Goal: Transaction & Acquisition: Purchase product/service

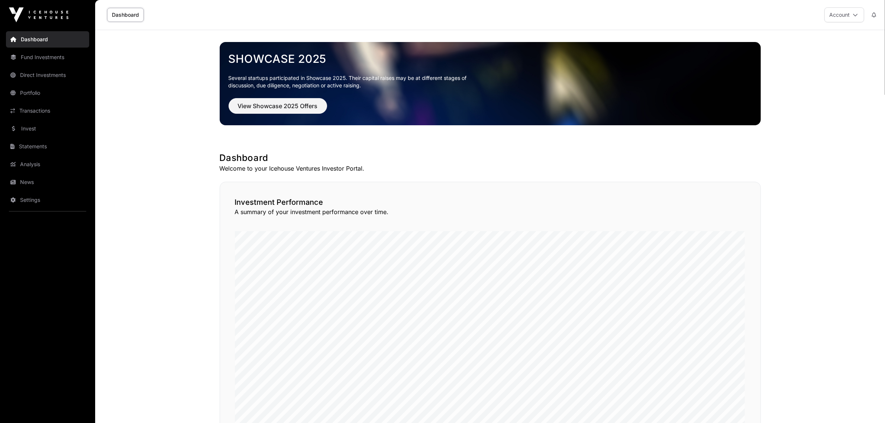
click at [39, 145] on link "Statements" at bounding box center [47, 146] width 83 height 16
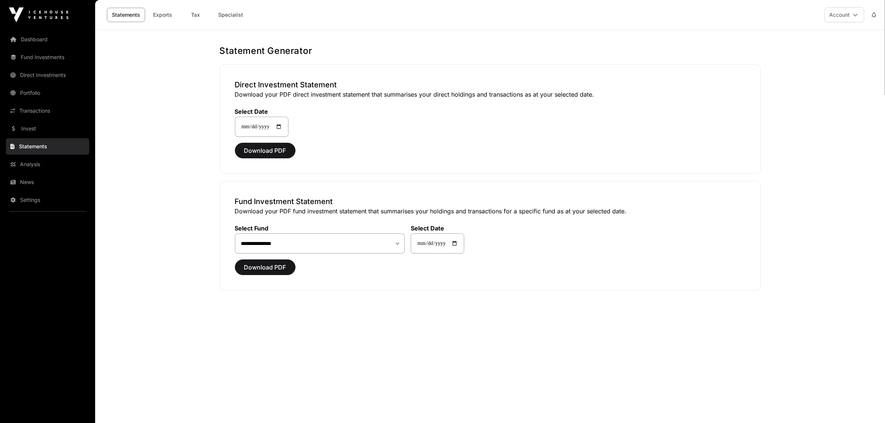
click at [27, 95] on link "Portfolio" at bounding box center [47, 93] width 83 height 16
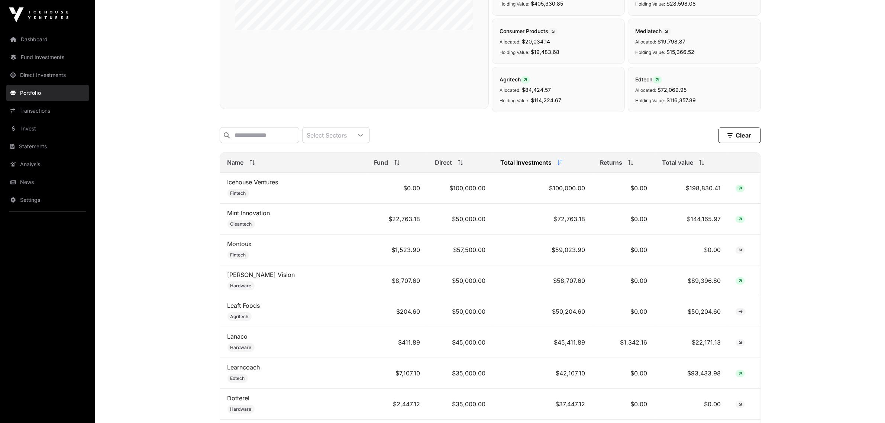
scroll to position [25, 0]
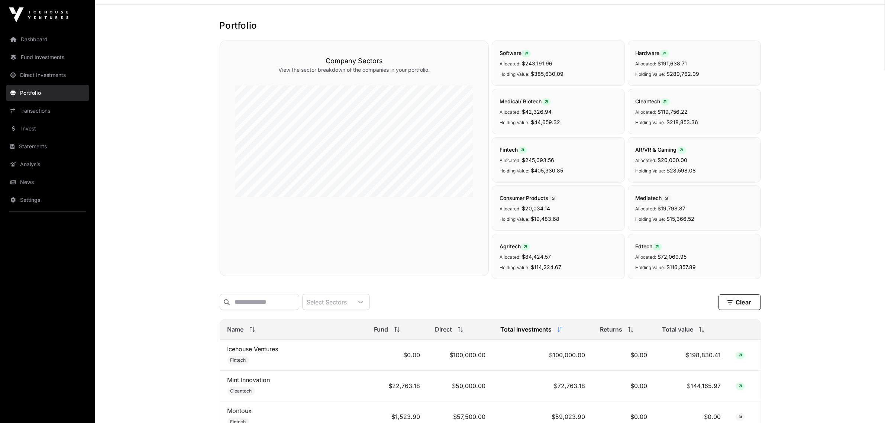
click at [234, 334] on span "Name" at bounding box center [235, 329] width 16 height 9
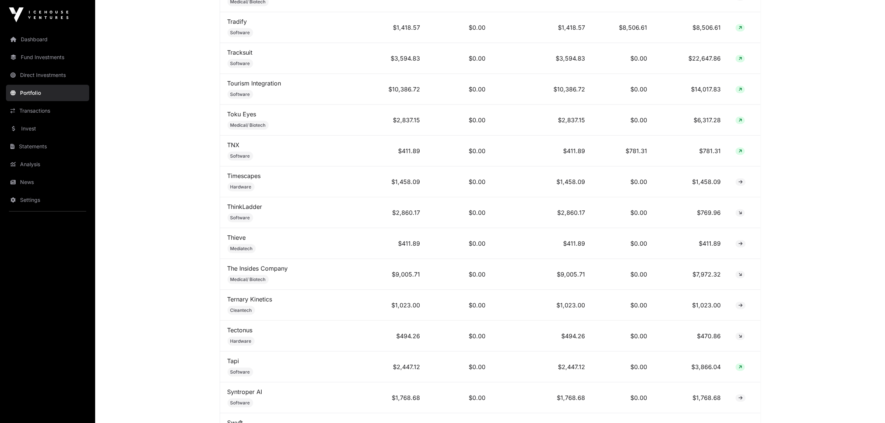
scroll to position [0, 0]
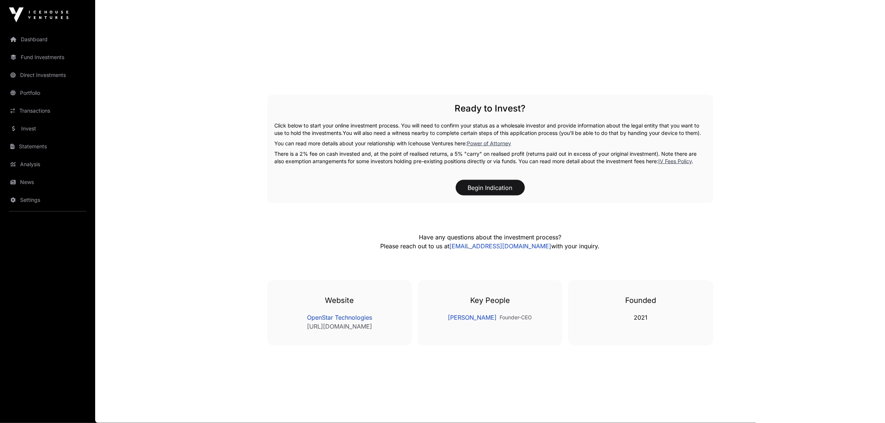
scroll to position [1277, 0]
click at [485, 188] on button "Begin Indication" at bounding box center [490, 188] width 69 height 16
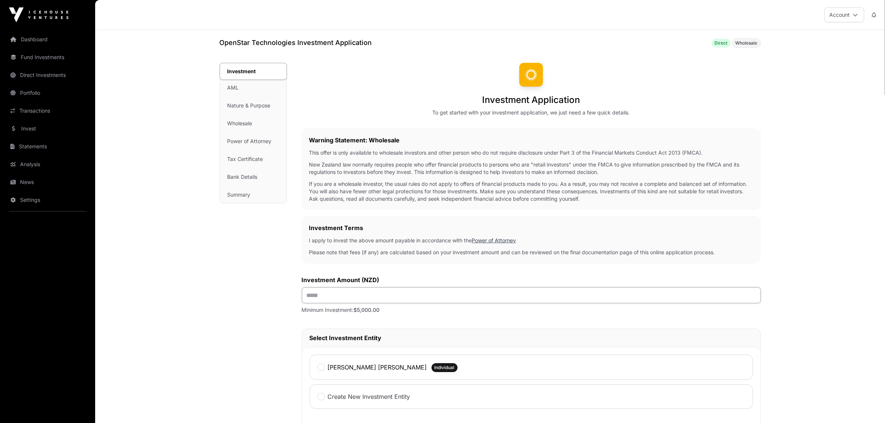
click at [391, 294] on input "text" at bounding box center [531, 295] width 459 height 16
type input "******"
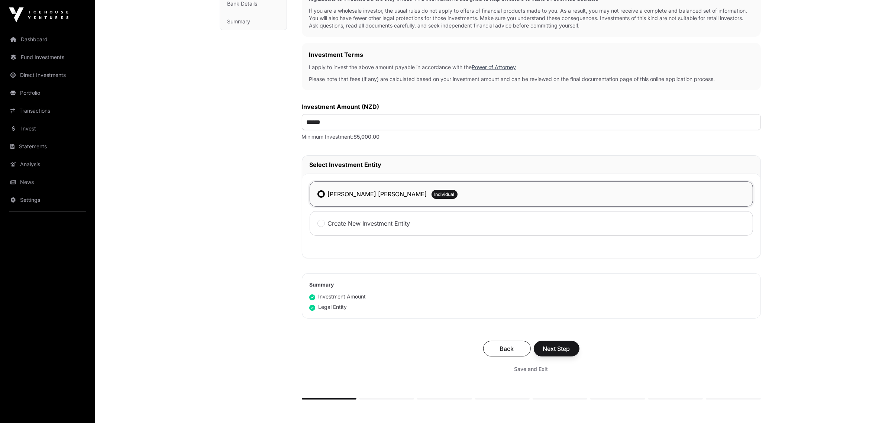
scroll to position [169, 0]
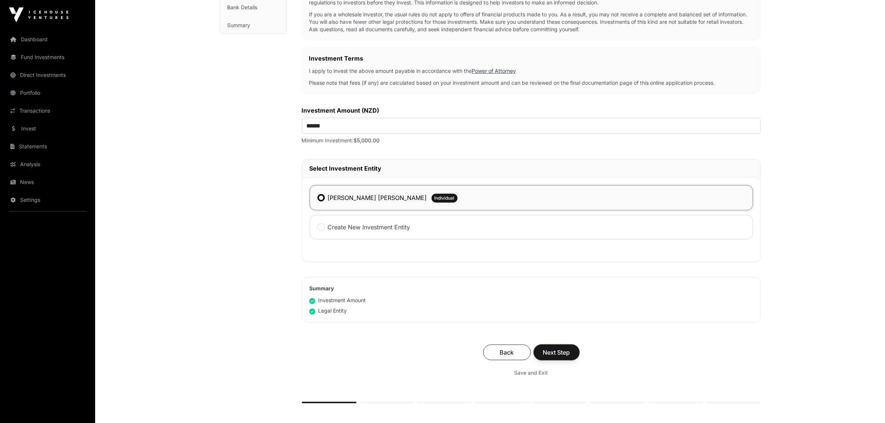
click at [549, 355] on span "Next Step" at bounding box center [556, 352] width 27 height 9
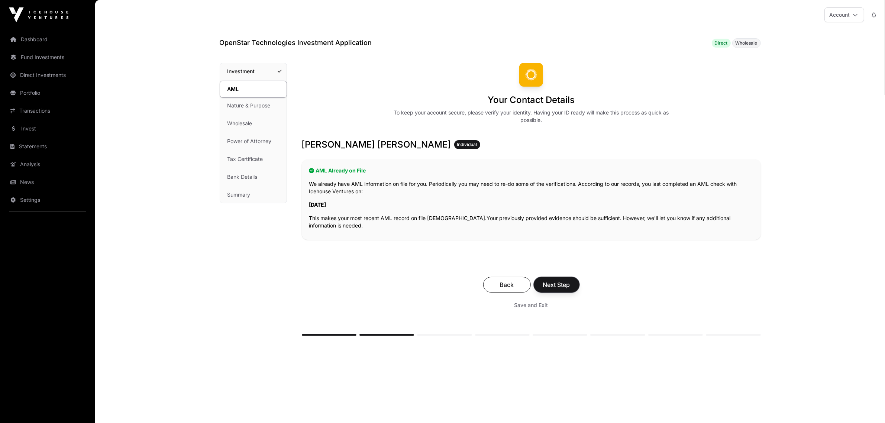
click at [564, 283] on span "Next Step" at bounding box center [556, 284] width 27 height 9
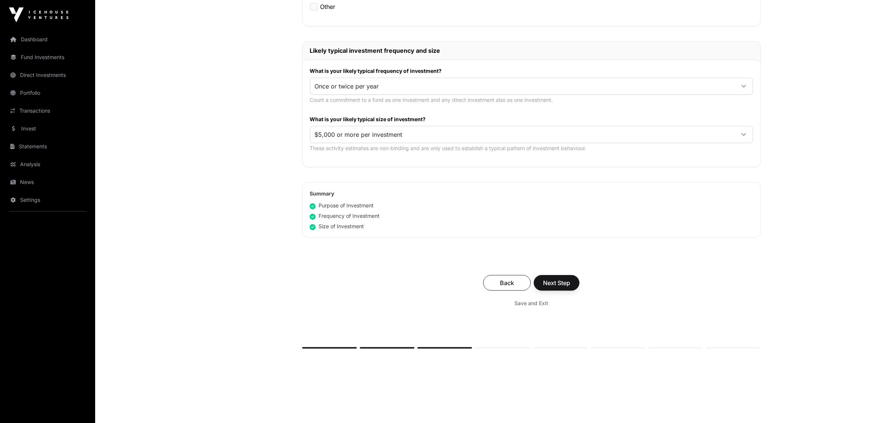
scroll to position [346, 0]
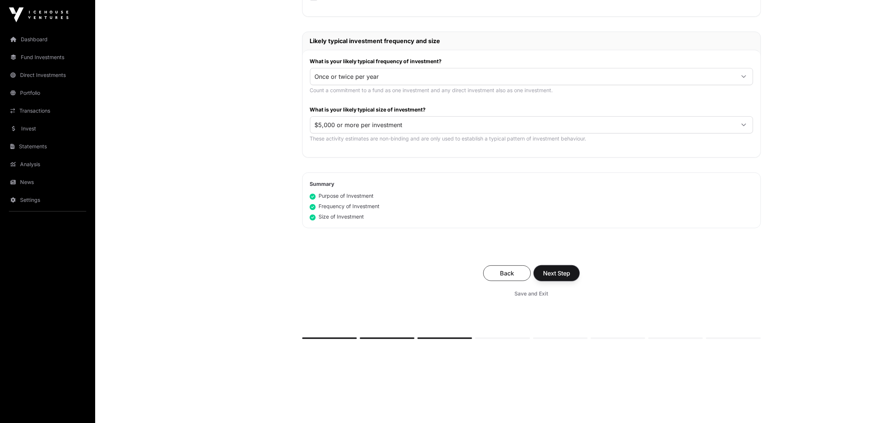
click at [568, 274] on span "Next Step" at bounding box center [556, 273] width 27 height 9
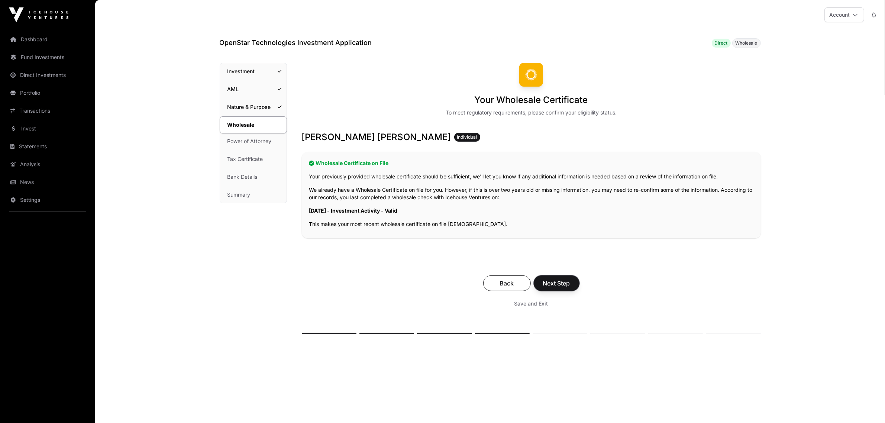
click at [567, 281] on span "Next Step" at bounding box center [556, 283] width 27 height 9
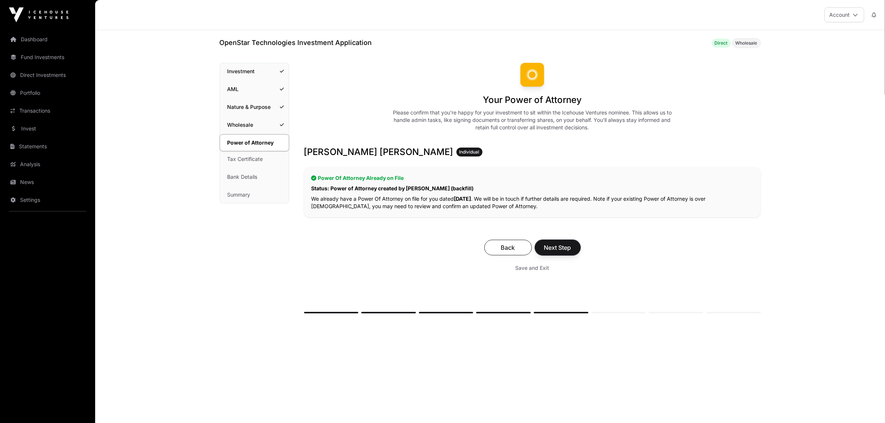
click at [556, 245] on span "Next Step" at bounding box center [557, 247] width 27 height 9
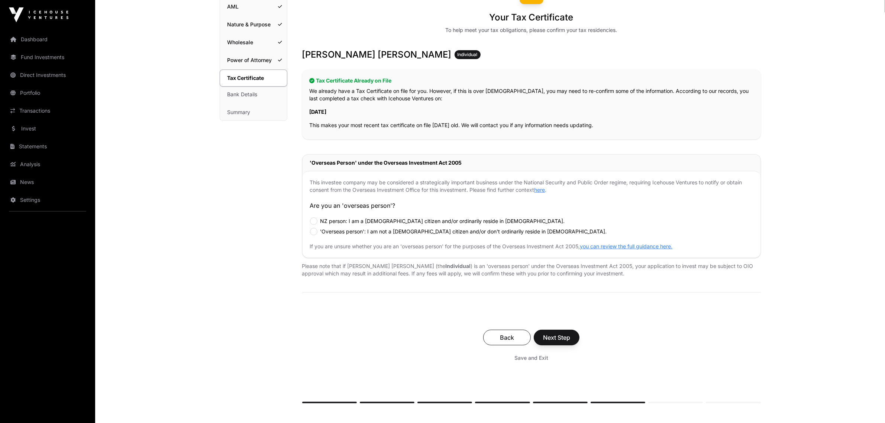
scroll to position [152, 0]
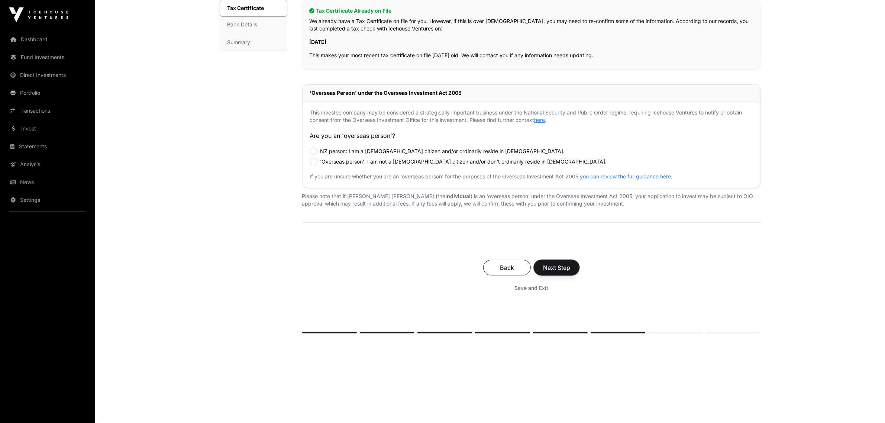
click at [563, 268] on span "Next Step" at bounding box center [556, 267] width 27 height 9
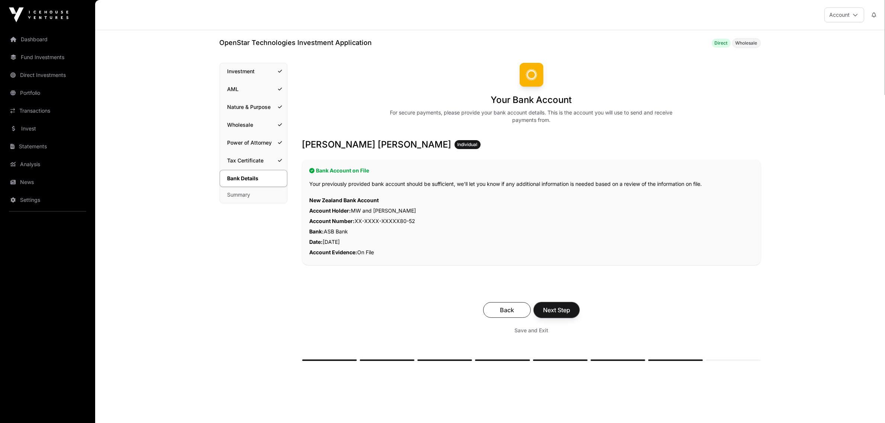
click at [565, 307] on span "Next Step" at bounding box center [556, 309] width 27 height 9
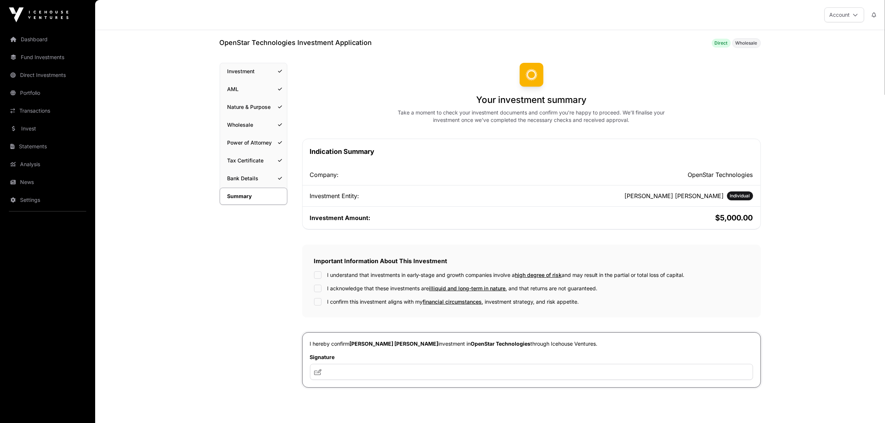
scroll to position [134, 0]
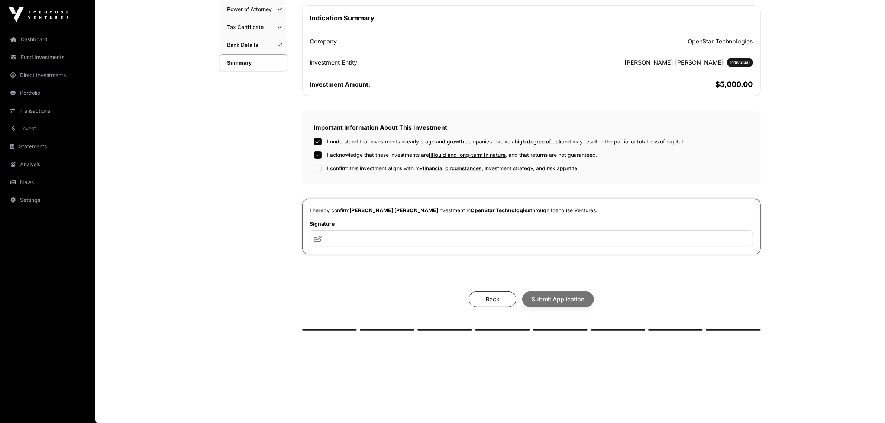
click at [319, 162] on div "I understand that investments in early-stage and growth companies involve a hig…" at bounding box center [531, 155] width 435 height 34
click at [335, 239] on input "text" at bounding box center [531, 238] width 443 height 16
type input "***"
click at [583, 294] on button "Submit Application" at bounding box center [558, 299] width 72 height 16
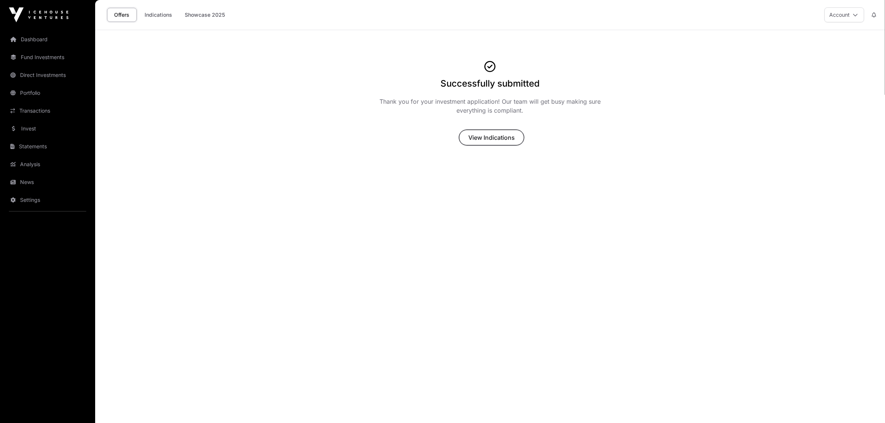
click at [514, 131] on button "View Indications" at bounding box center [491, 138] width 65 height 16
click at [500, 140] on span "View Indications" at bounding box center [491, 137] width 46 height 9
